Goal: Contribute content

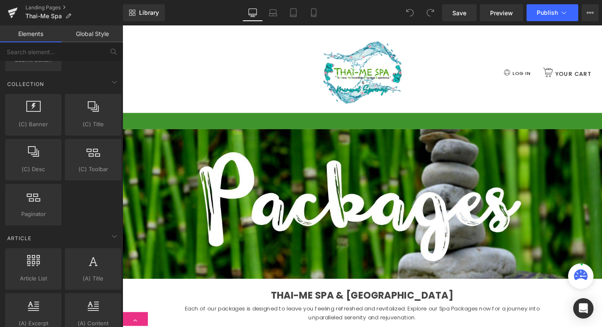
scroll to position [1244, 0]
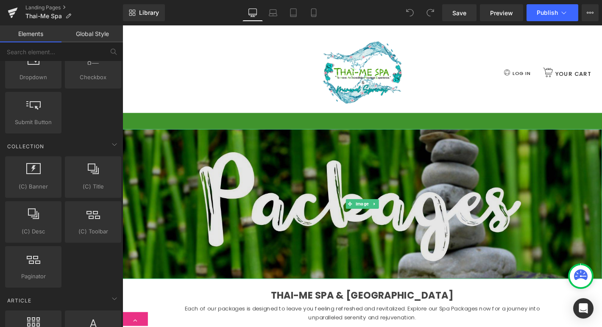
click at [280, 210] on img at bounding box center [378, 216] width 513 height 160
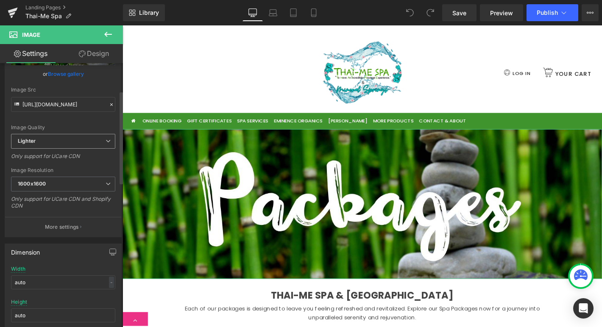
scroll to position [79, 0]
click at [62, 225] on p "More settings" at bounding box center [62, 226] width 34 height 8
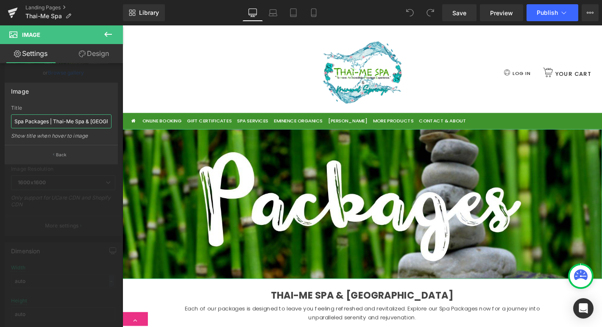
scroll to position [0, 50]
drag, startPoint x: 170, startPoint y: 144, endPoint x: 133, endPoint y: 127, distance: 41.1
click at [73, 123] on input "Hot Springs Spa Packages | Thai-Me Spa & [GEOGRAPHIC_DATA]" at bounding box center [61, 121] width 100 height 14
click at [66, 156] on p "Back" at bounding box center [61, 155] width 11 height 6
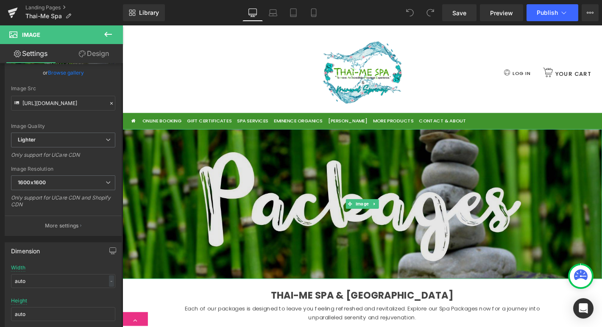
click at [281, 195] on img at bounding box center [378, 216] width 513 height 160
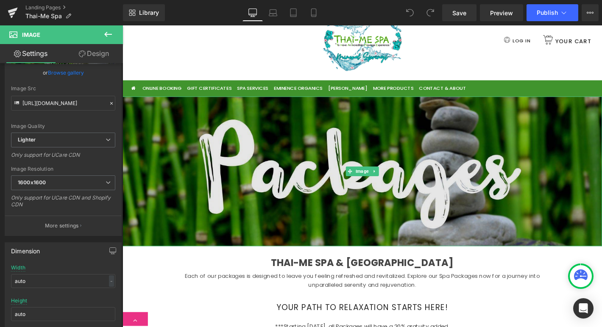
scroll to position [40, 0]
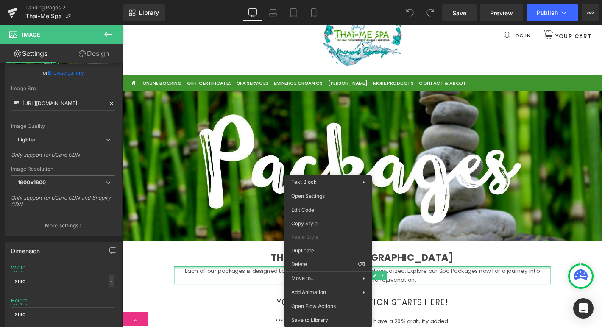
click at [281, 283] on div "Each of our packages is designed to leave you feeling refreshed and revitalized…" at bounding box center [379, 292] width 403 height 19
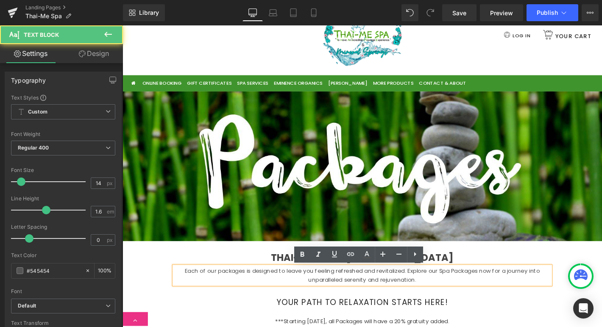
click at [282, 294] on p "Each of our packages is designed to leave you feeling refreshed and revitalized…" at bounding box center [379, 292] width 403 height 19
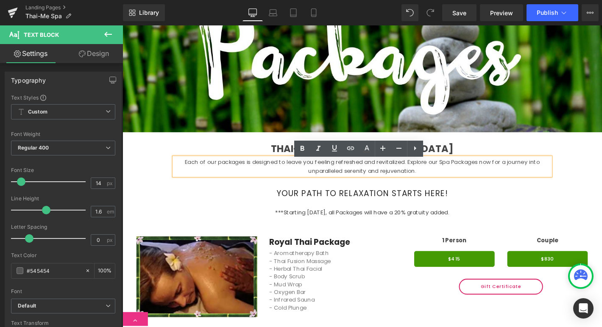
scroll to position [157, 0]
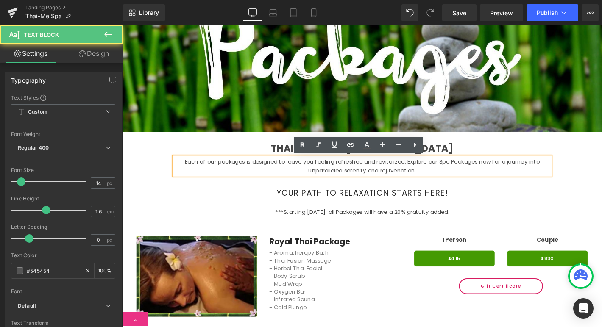
click at [283, 179] on p "Each of our packages is designed to leave you feeling refreshed and revitalized…" at bounding box center [379, 176] width 403 height 19
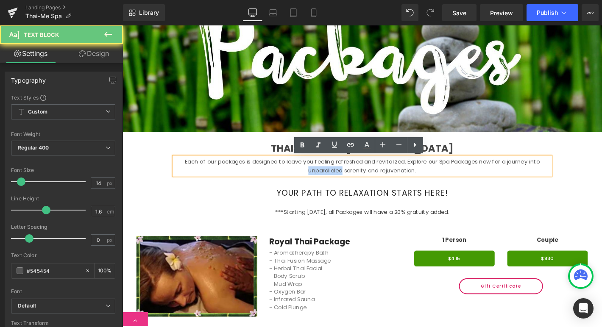
click at [283, 179] on p "Each of our packages is designed to leave you feeling refreshed and revitalized…" at bounding box center [379, 176] width 403 height 19
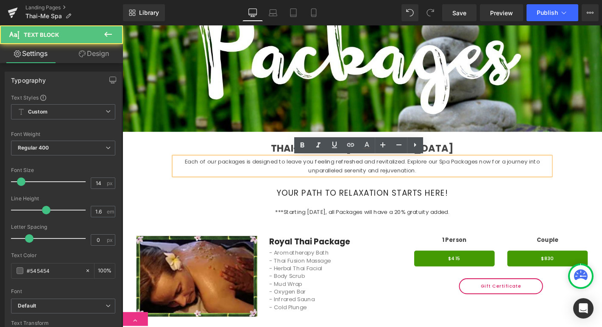
click at [222, 169] on span "Each of our packages is designed to leave you feeling refreshed and revitalized…" at bounding box center [379, 176] width 380 height 18
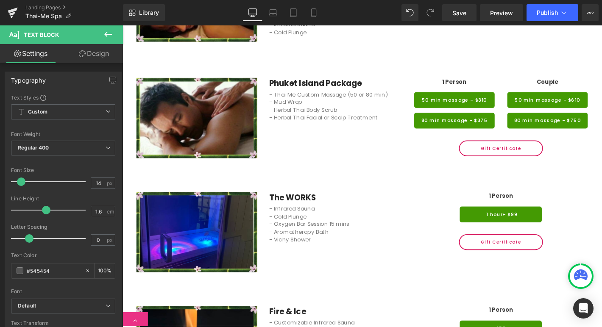
scroll to position [457, 0]
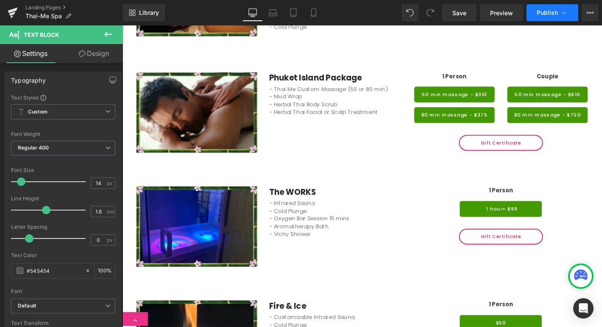
click at [544, 13] on span "Publish" at bounding box center [546, 12] width 21 height 7
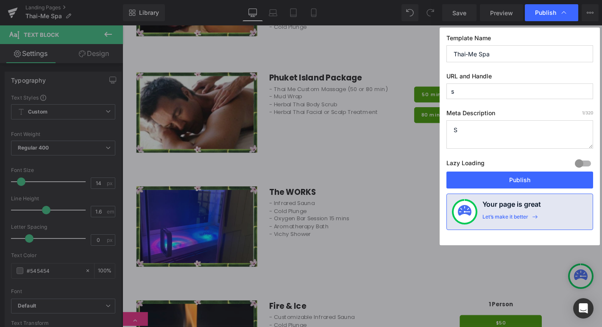
click at [544, 13] on span "Publish" at bounding box center [545, 13] width 21 height 8
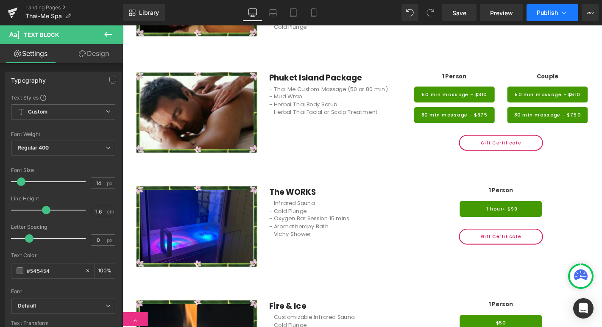
click at [554, 15] on span "Publish" at bounding box center [546, 12] width 21 height 7
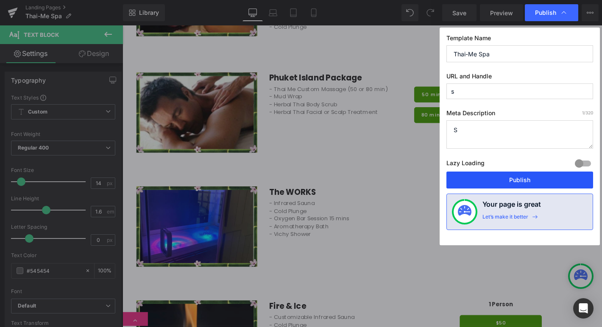
click at [522, 181] on button "Publish" at bounding box center [519, 180] width 147 height 17
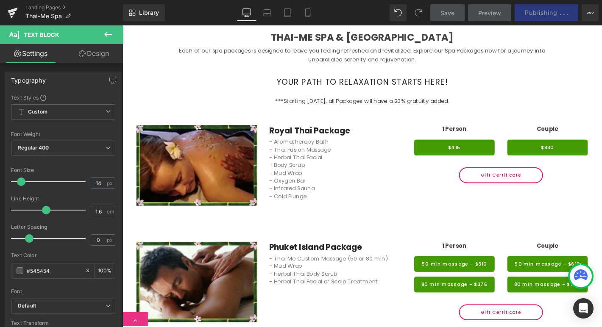
scroll to position [277, 0]
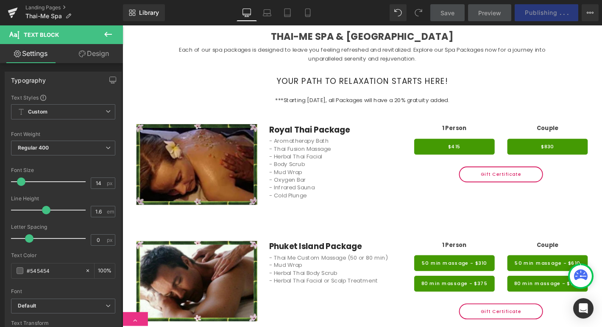
click at [215, 161] on img at bounding box center [201, 174] width 129 height 86
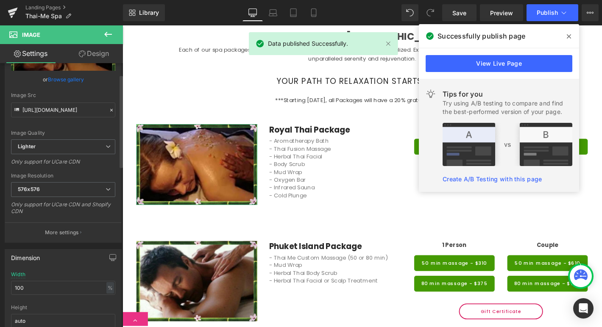
scroll to position [79, 0]
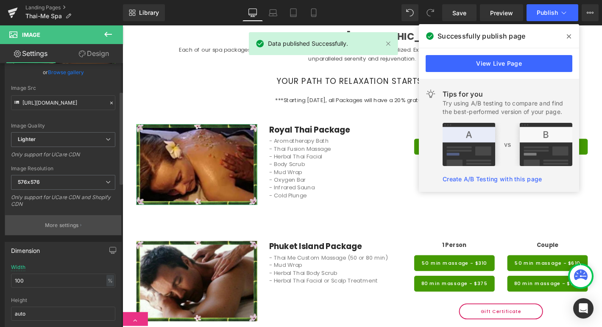
click at [76, 223] on p "More settings" at bounding box center [62, 226] width 34 height 8
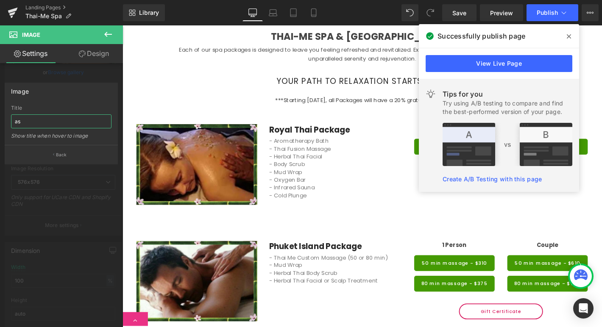
type input "as"
click at [108, 34] on icon at bounding box center [108, 34] width 8 height 5
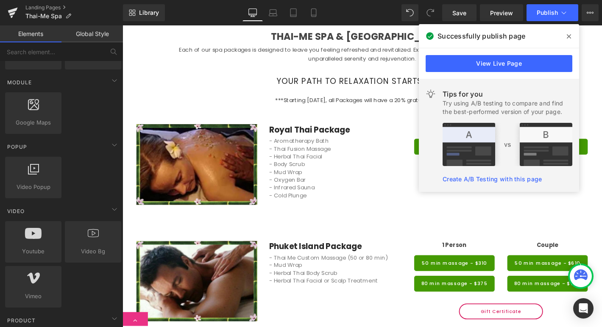
scroll to position [0, 0]
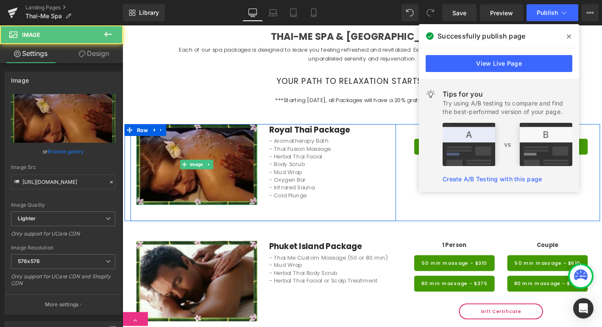
click at [193, 139] on img at bounding box center [201, 174] width 129 height 86
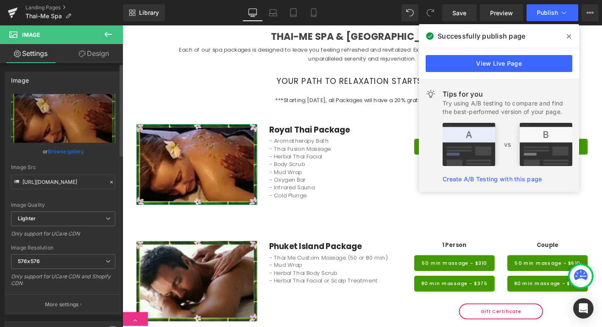
scroll to position [0, 0]
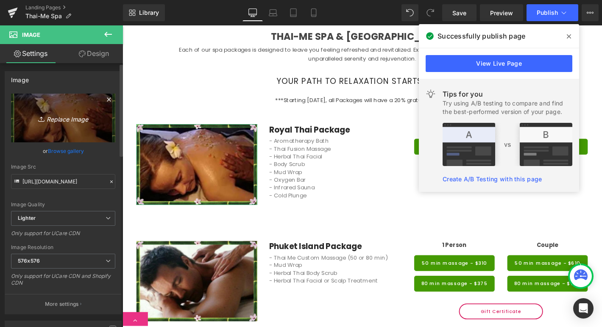
click at [59, 111] on link "Replace Image" at bounding box center [63, 118] width 104 height 49
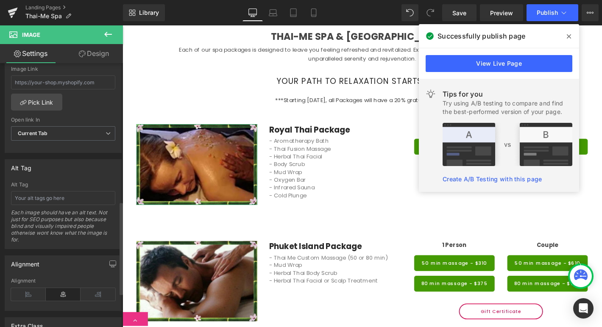
scroll to position [392, 0]
click at [90, 198] on input "text" at bounding box center [63, 198] width 104 height 14
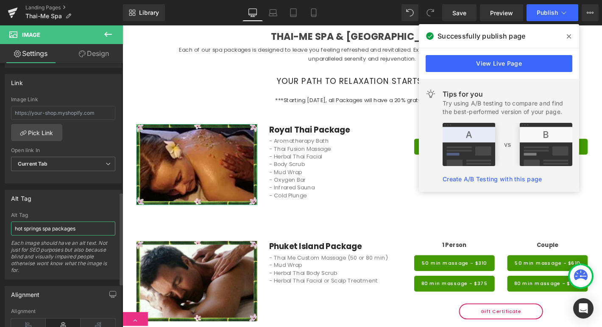
scroll to position [488, 0]
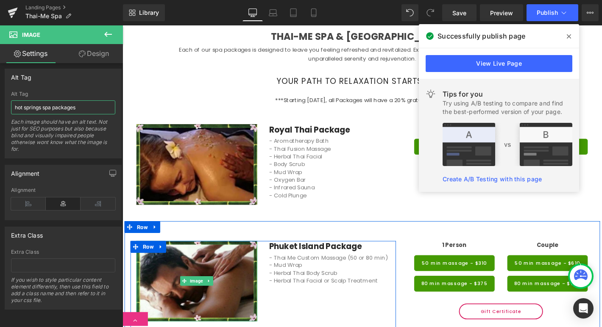
type input "hot springs spa packages"
